Goal: Task Accomplishment & Management: Manage account settings

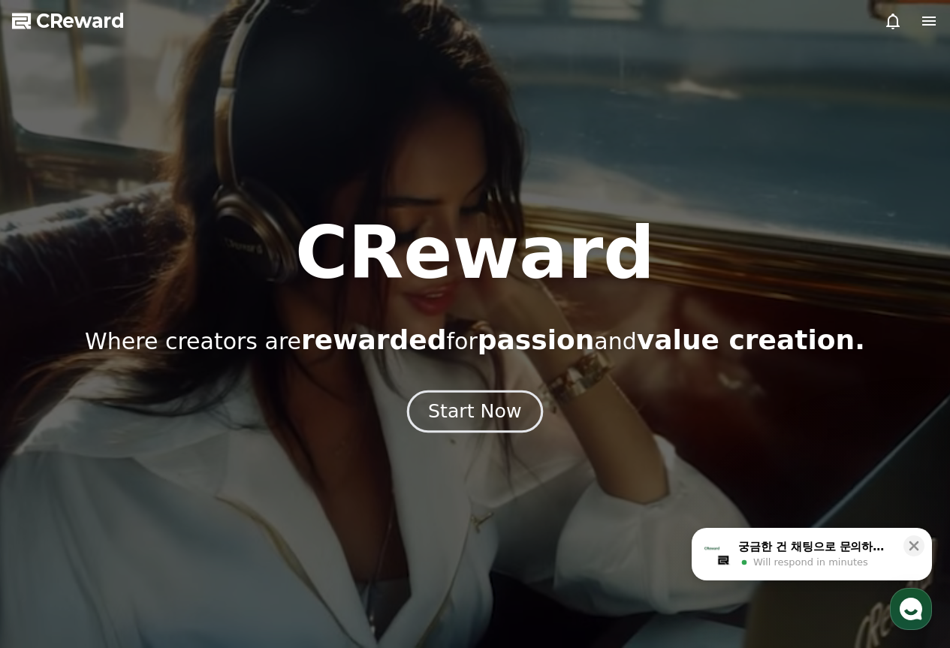
click at [466, 422] on div "Start Now" at bounding box center [474, 412] width 93 height 26
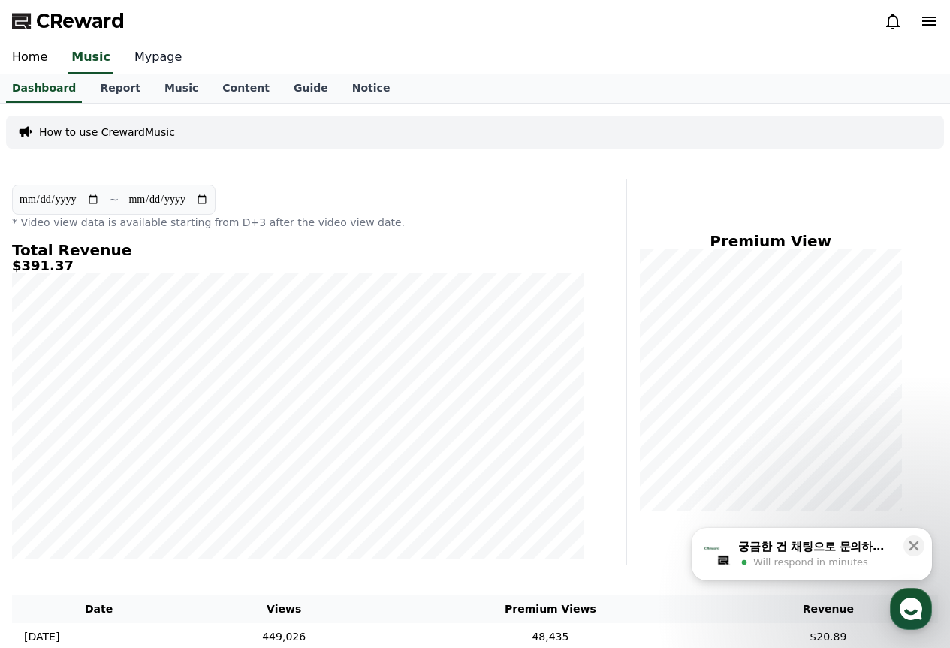
click at [151, 63] on link "Mypage" at bounding box center [157, 58] width 71 height 32
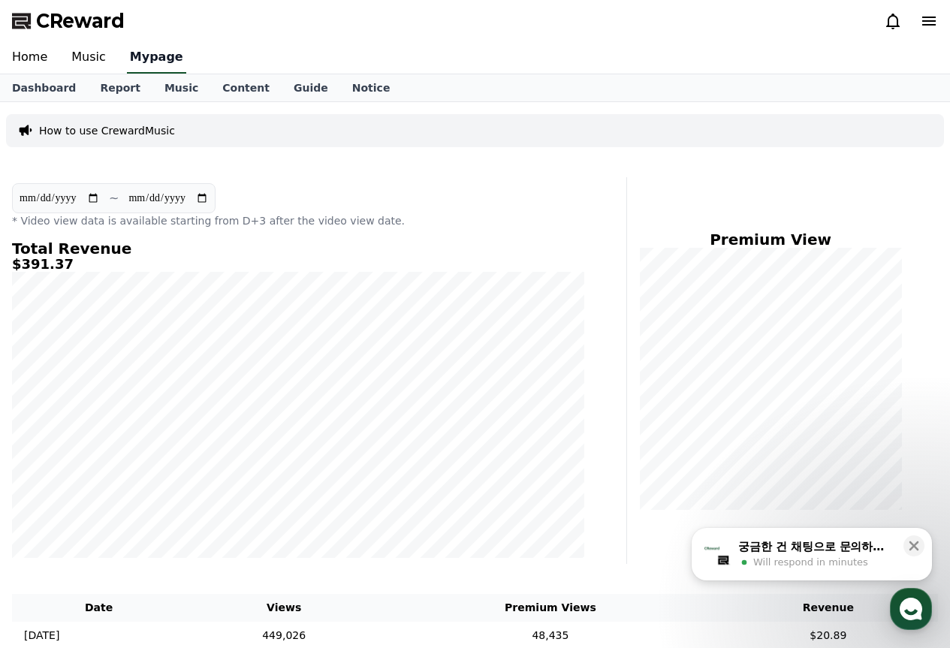
select select "**********"
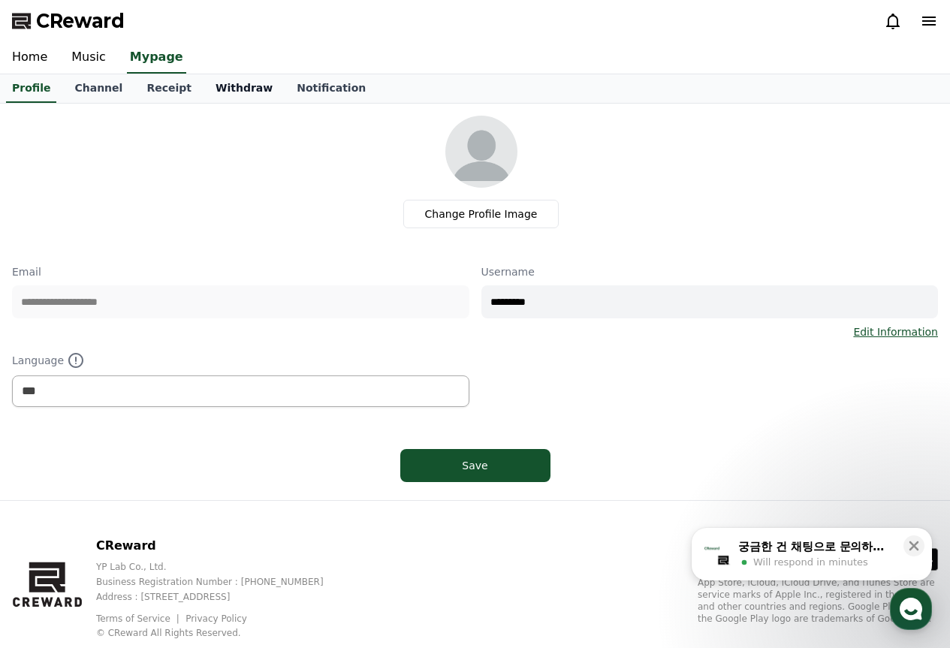
click at [219, 86] on link "Withdraw" at bounding box center [243, 88] width 81 height 29
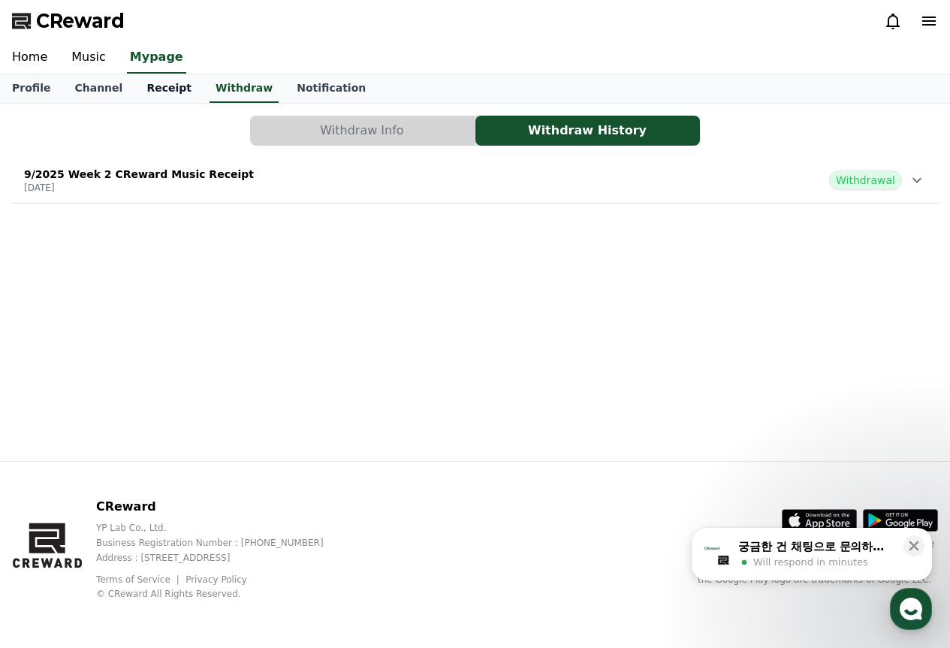
click at [168, 86] on link "Receipt" at bounding box center [168, 88] width 69 height 29
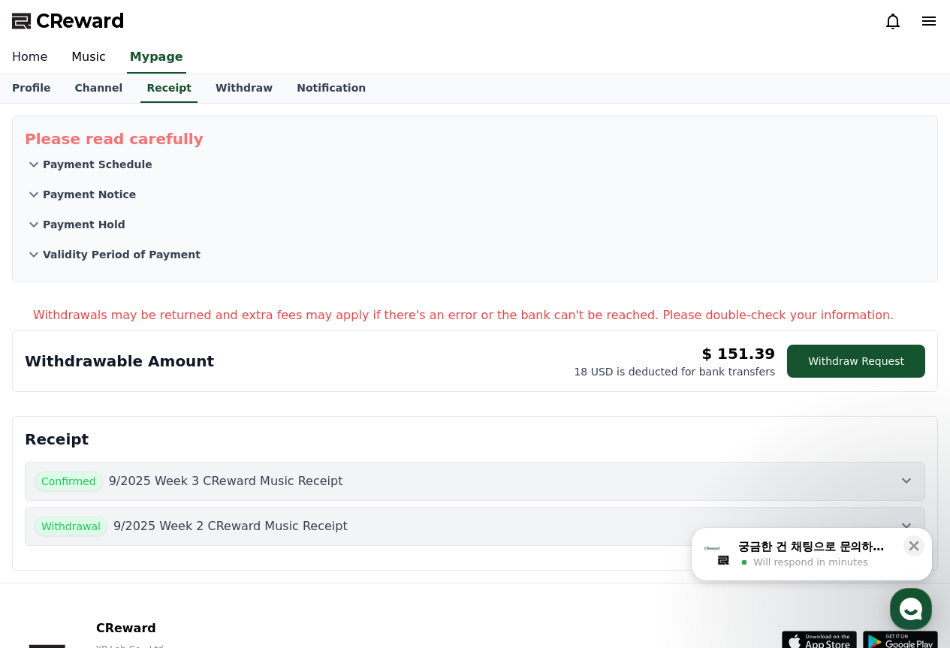
click at [27, 58] on link "Home" at bounding box center [29, 58] width 59 height 32
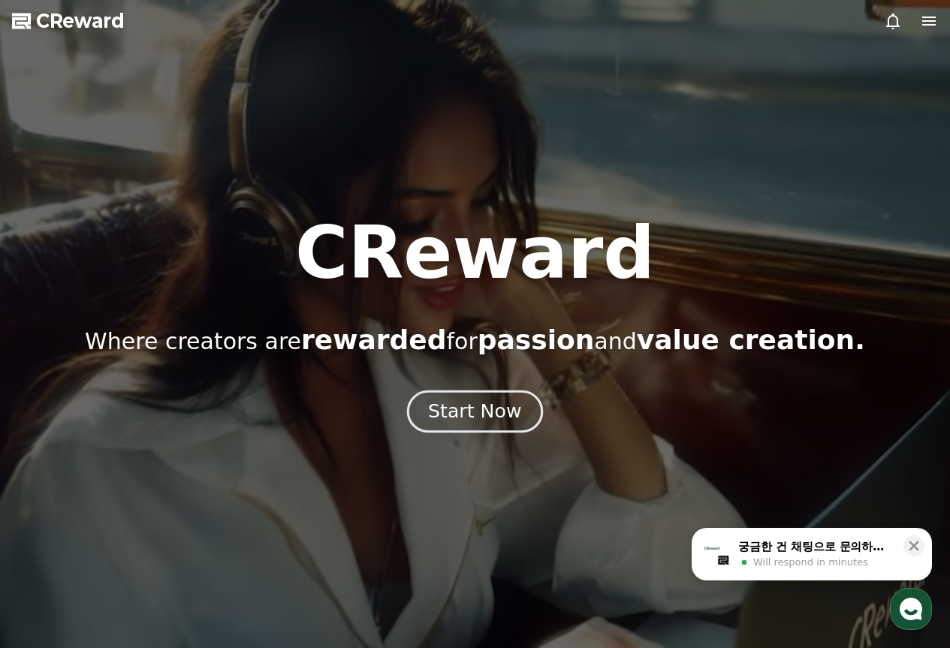
click at [487, 410] on div "Start Now" at bounding box center [474, 412] width 93 height 26
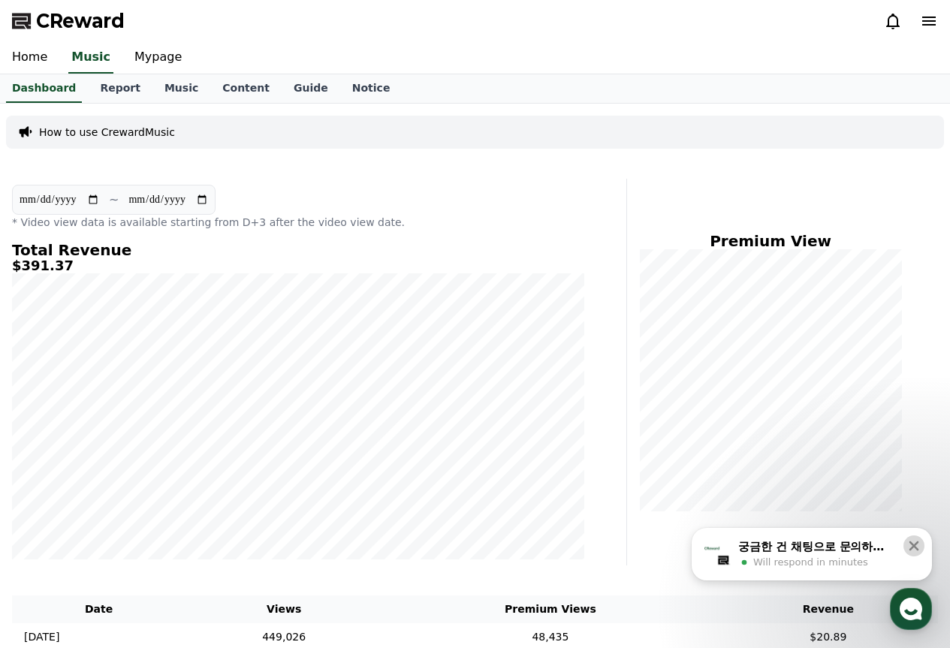
click at [917, 549] on icon at bounding box center [914, 546] width 10 height 10
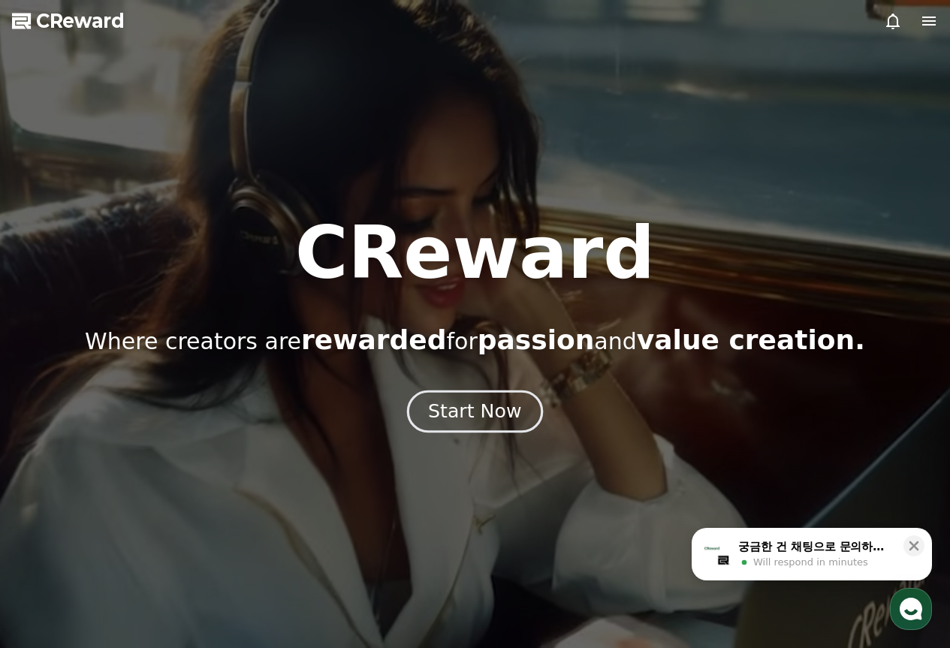
click at [488, 419] on div "Start Now" at bounding box center [474, 412] width 93 height 26
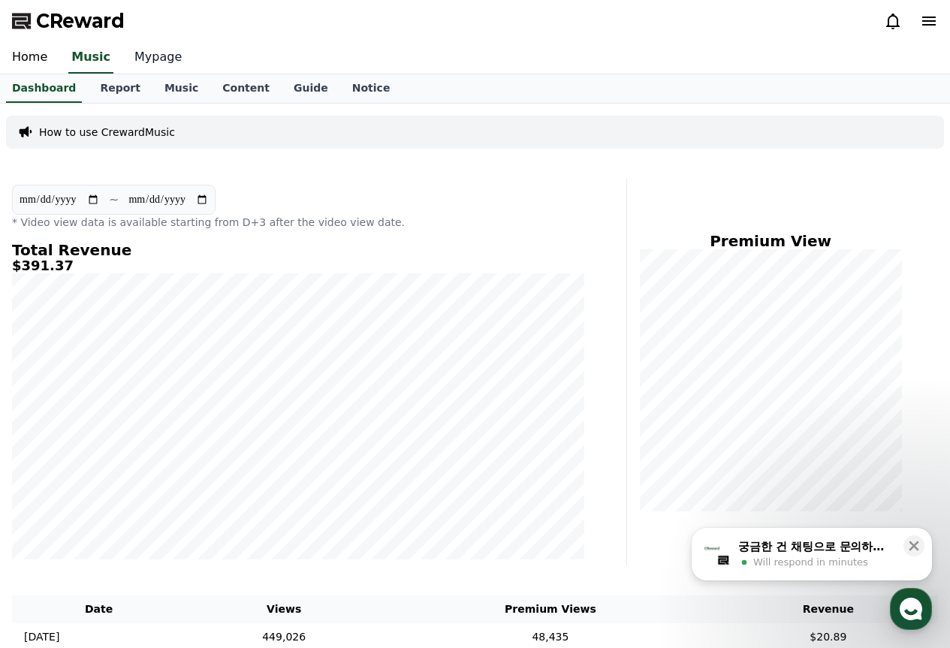
click at [143, 62] on link "Mypage" at bounding box center [157, 58] width 71 height 32
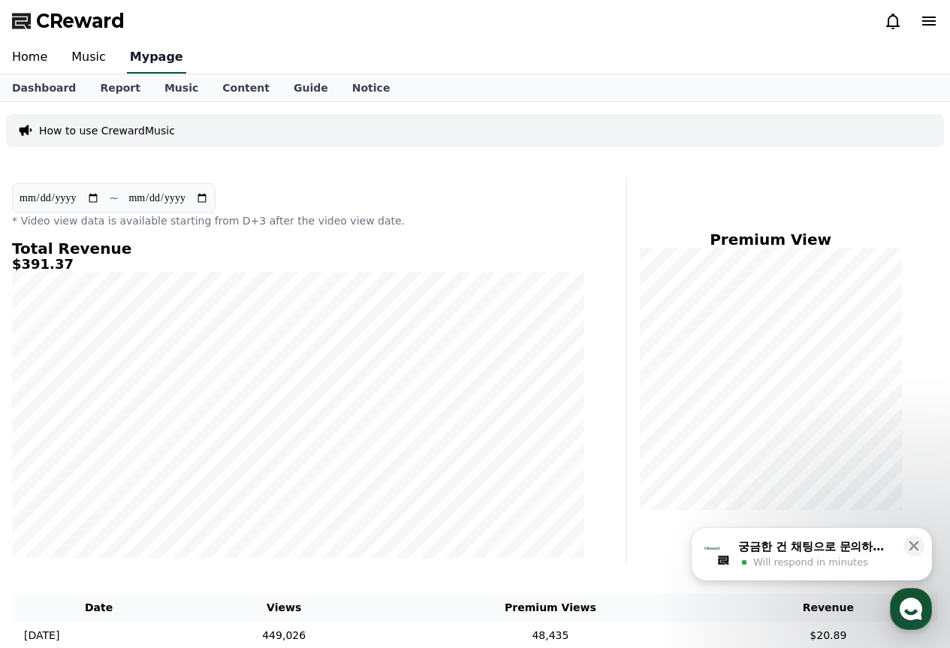
select select "**********"
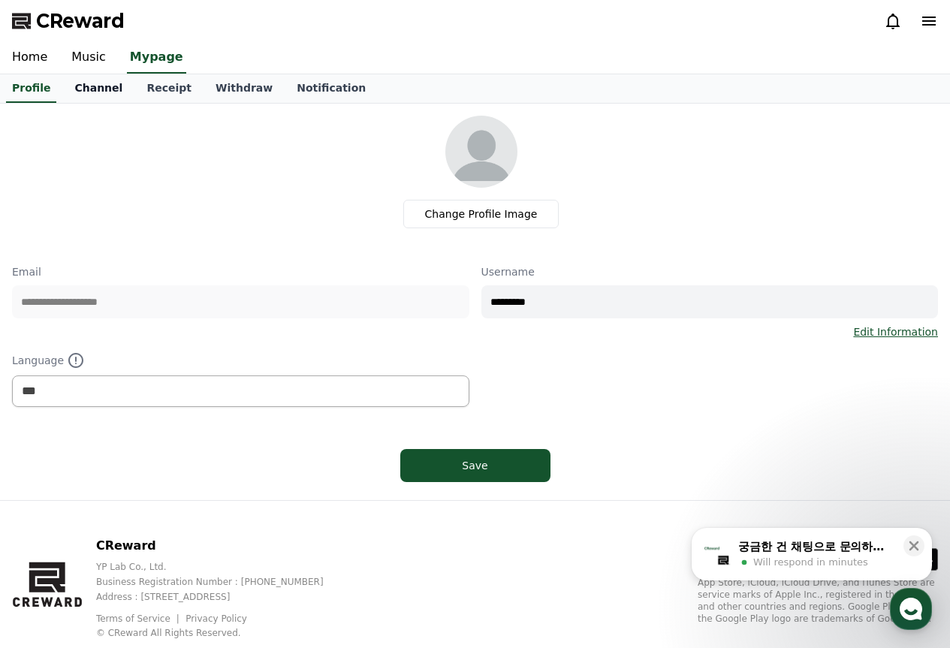
click at [89, 80] on link "Channel" at bounding box center [98, 88] width 72 height 29
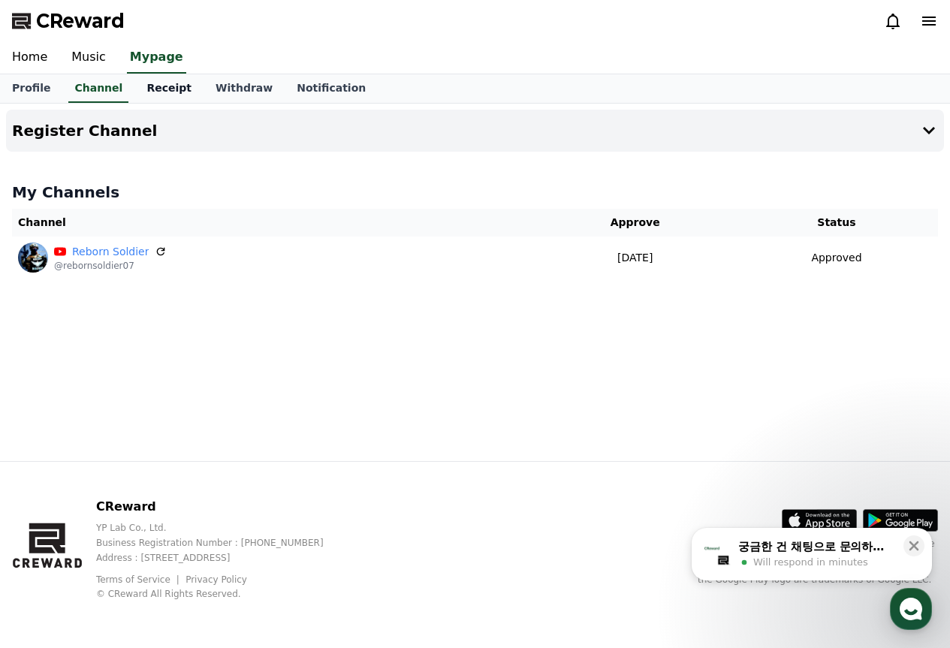
click at [155, 91] on link "Receipt" at bounding box center [168, 88] width 69 height 29
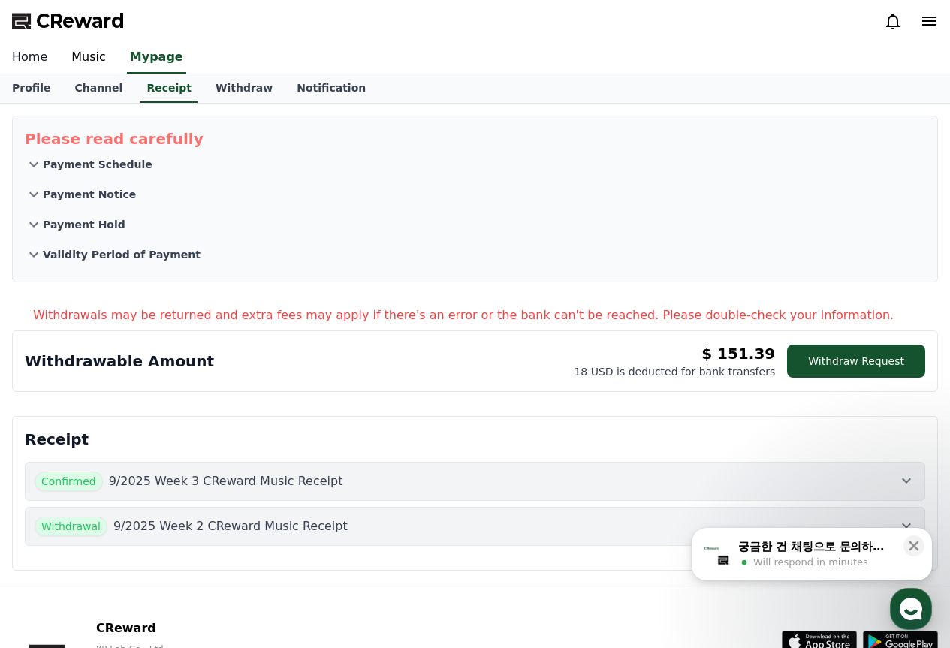
click at [37, 51] on link "Home" at bounding box center [29, 58] width 59 height 32
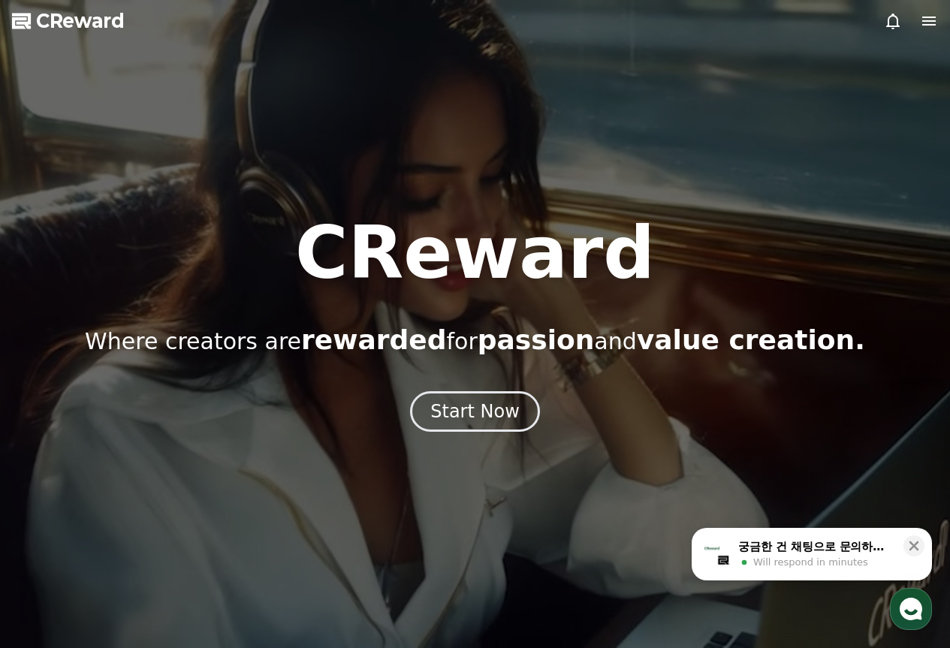
click at [828, 559] on span "Will respond in minutes" at bounding box center [810, 562] width 115 height 14
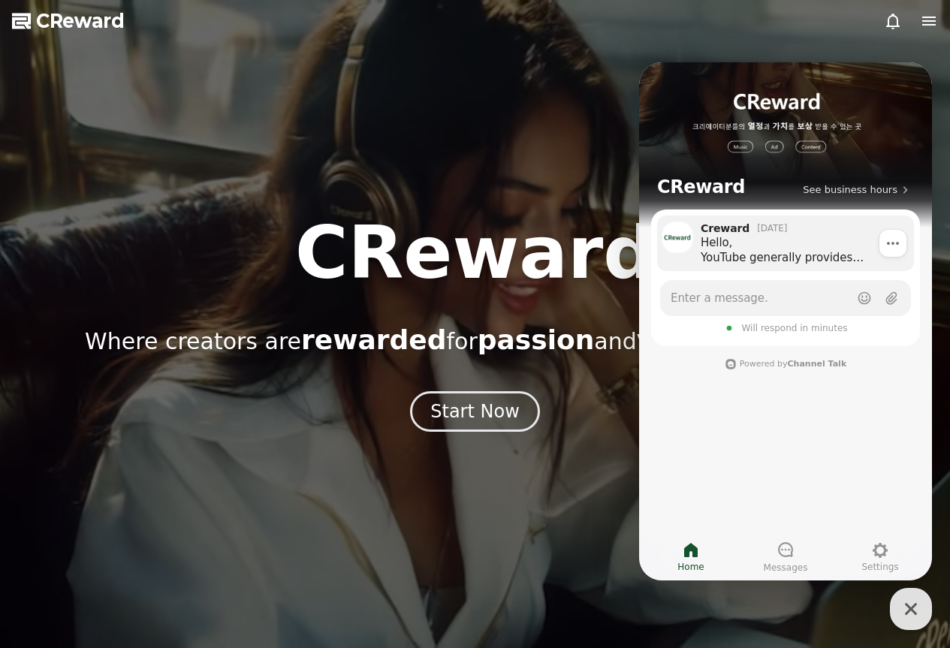
click at [796, 261] on div "Hello, YouTube generally provides performance data within two days, but there m…" at bounding box center [801, 250] width 203 height 30
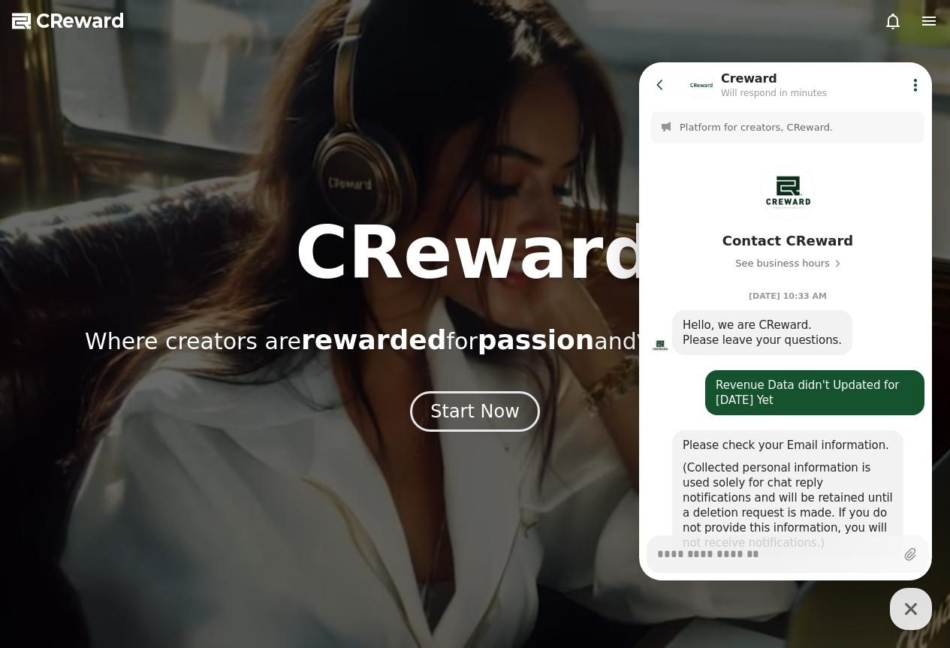
scroll to position [372, 0]
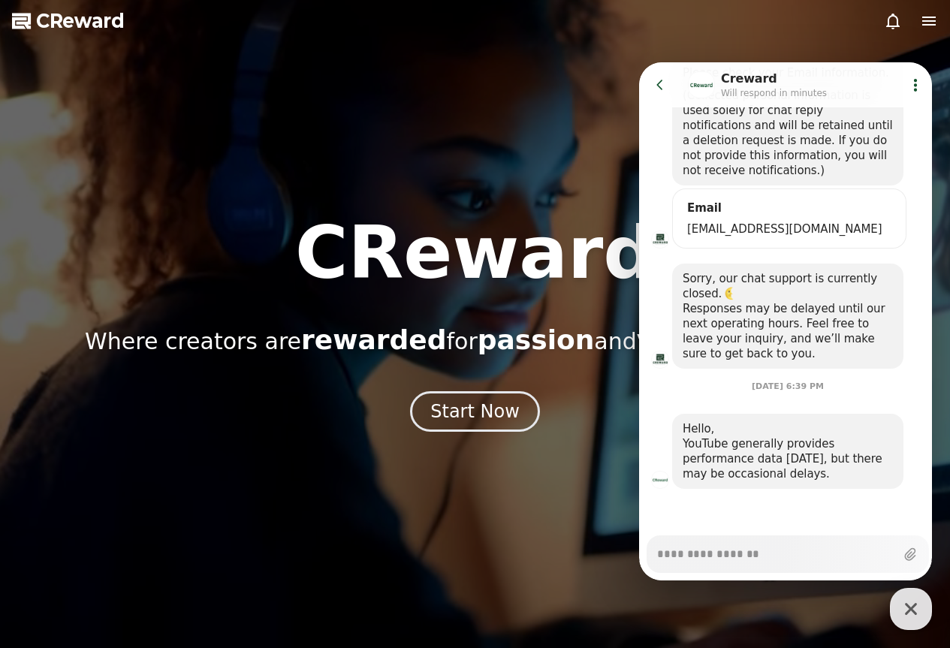
type textarea "*"
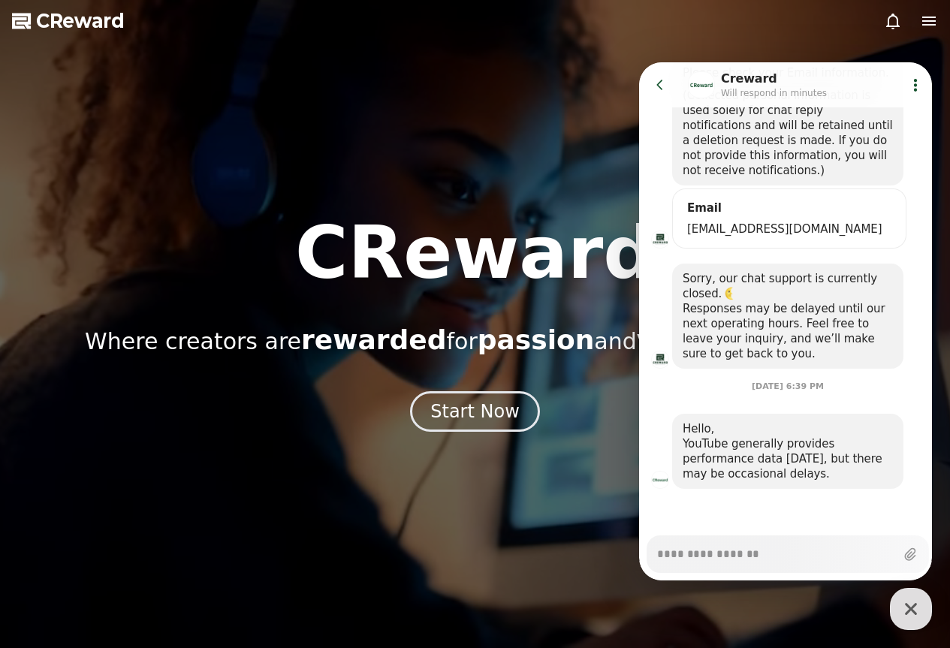
click at [661, 83] on icon at bounding box center [659, 84] width 15 height 15
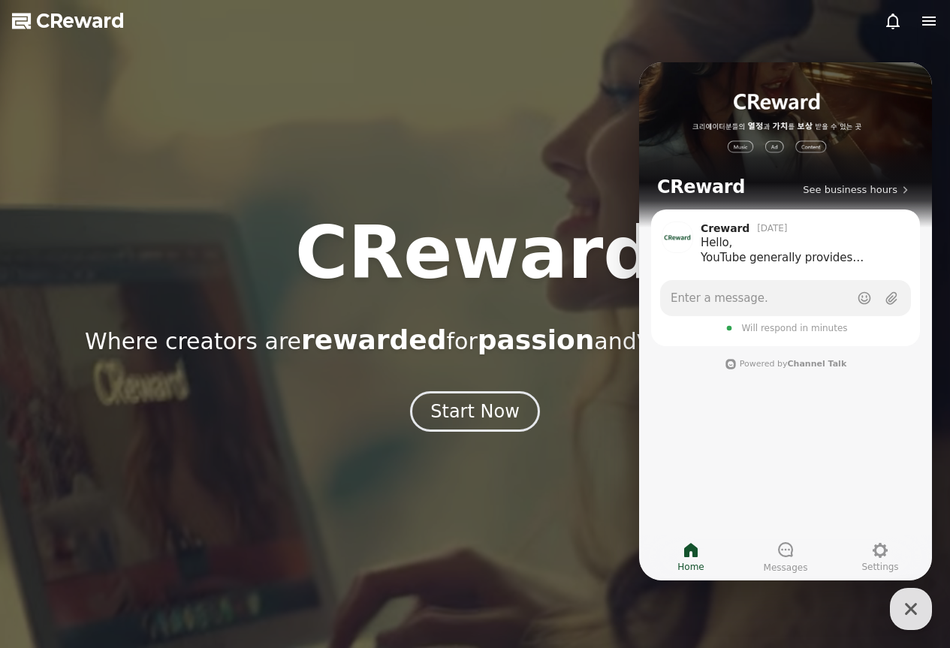
click at [616, 95] on div at bounding box center [475, 324] width 950 height 648
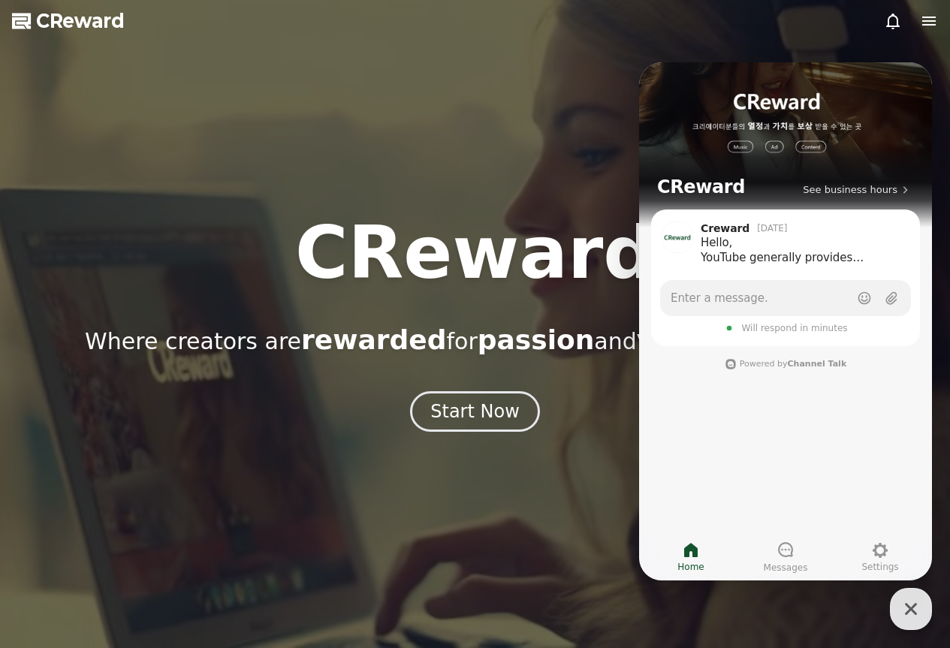
click at [903, 611] on icon "button" at bounding box center [910, 608] width 27 height 27
